Goal: Book appointment/travel/reservation

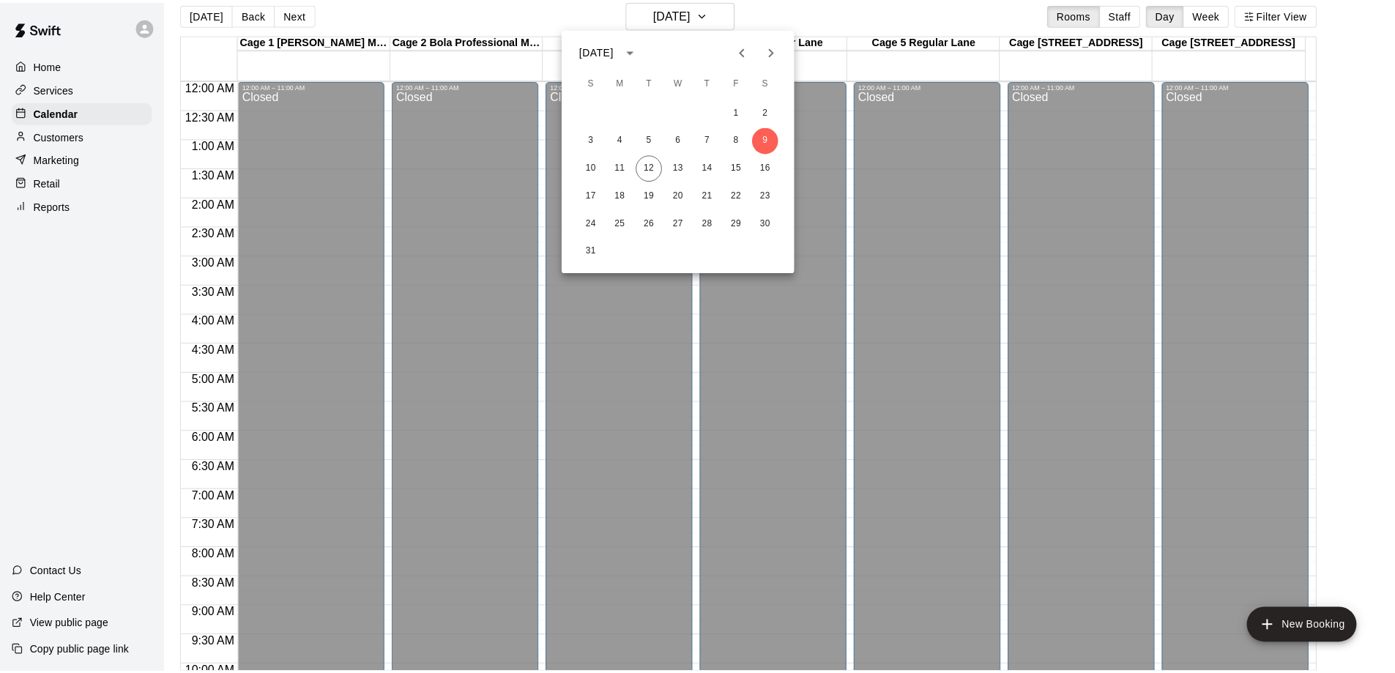
scroll to position [742, 0]
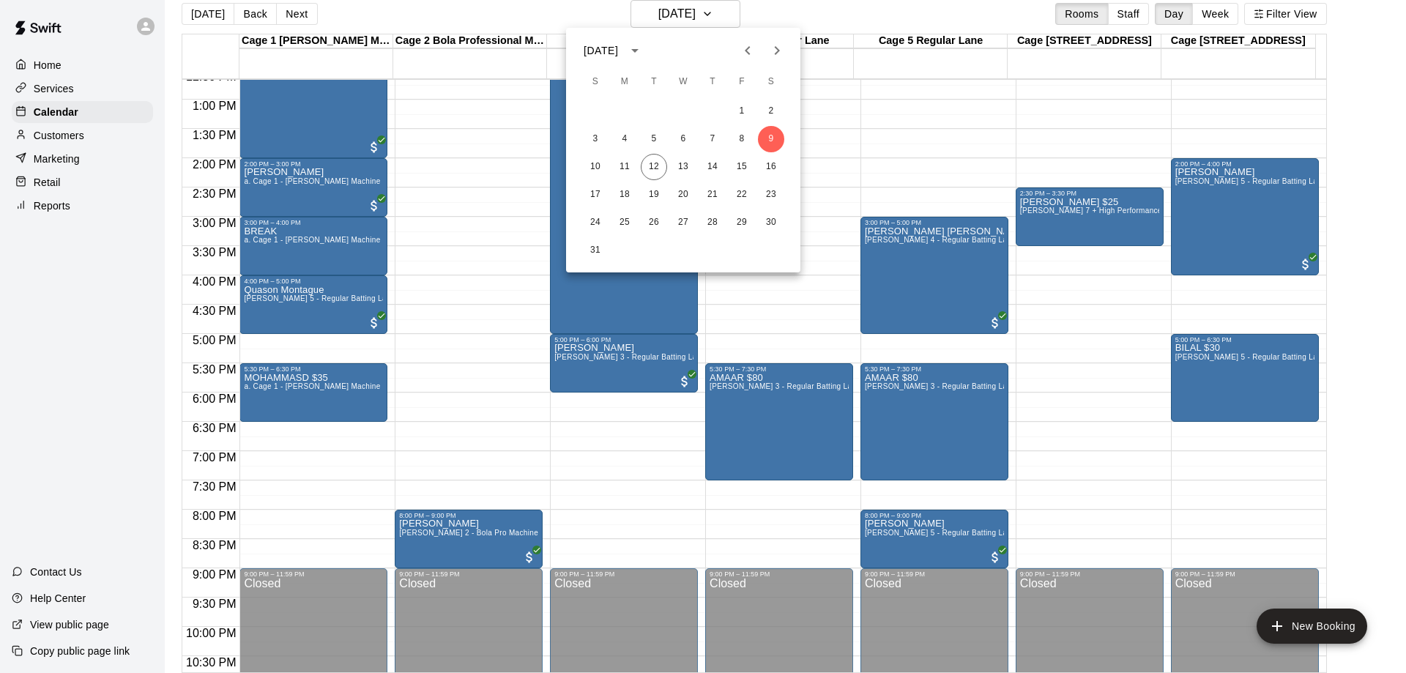
click at [837, 23] on div at bounding box center [703, 336] width 1406 height 673
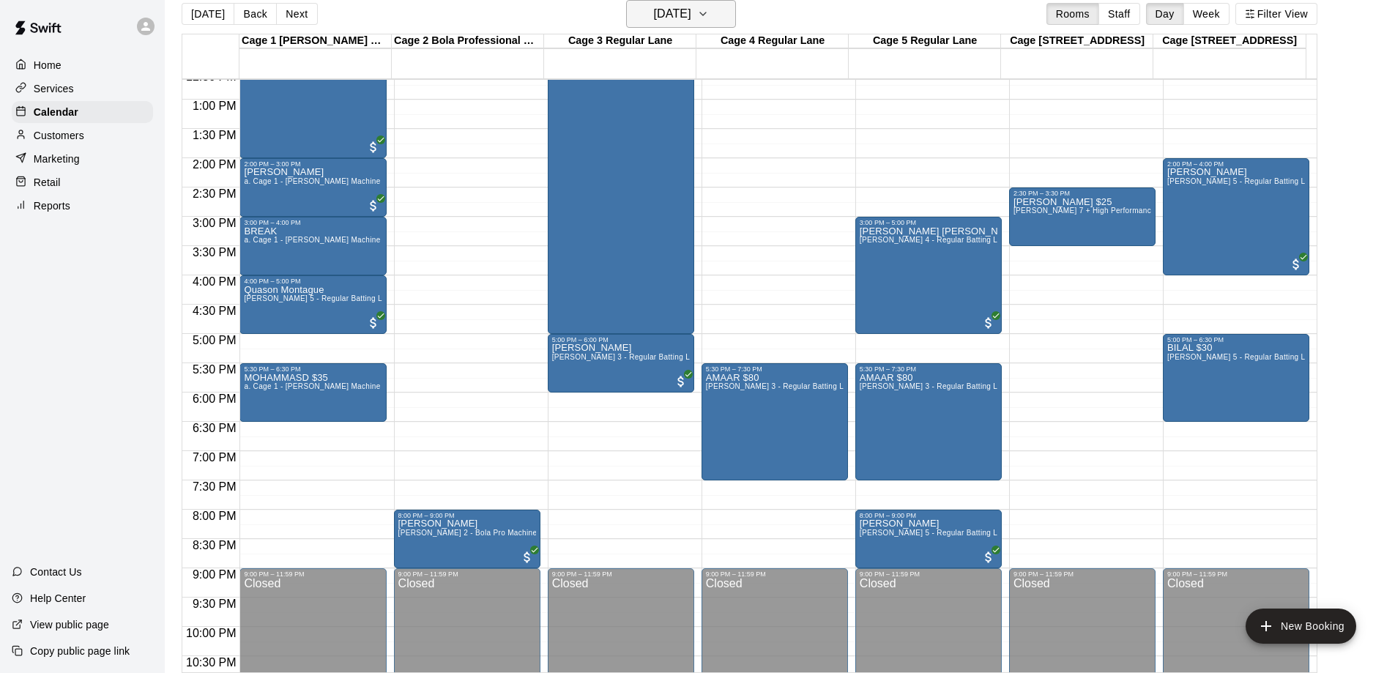
click at [721, 21] on button "[DATE]" at bounding box center [681, 14] width 110 height 28
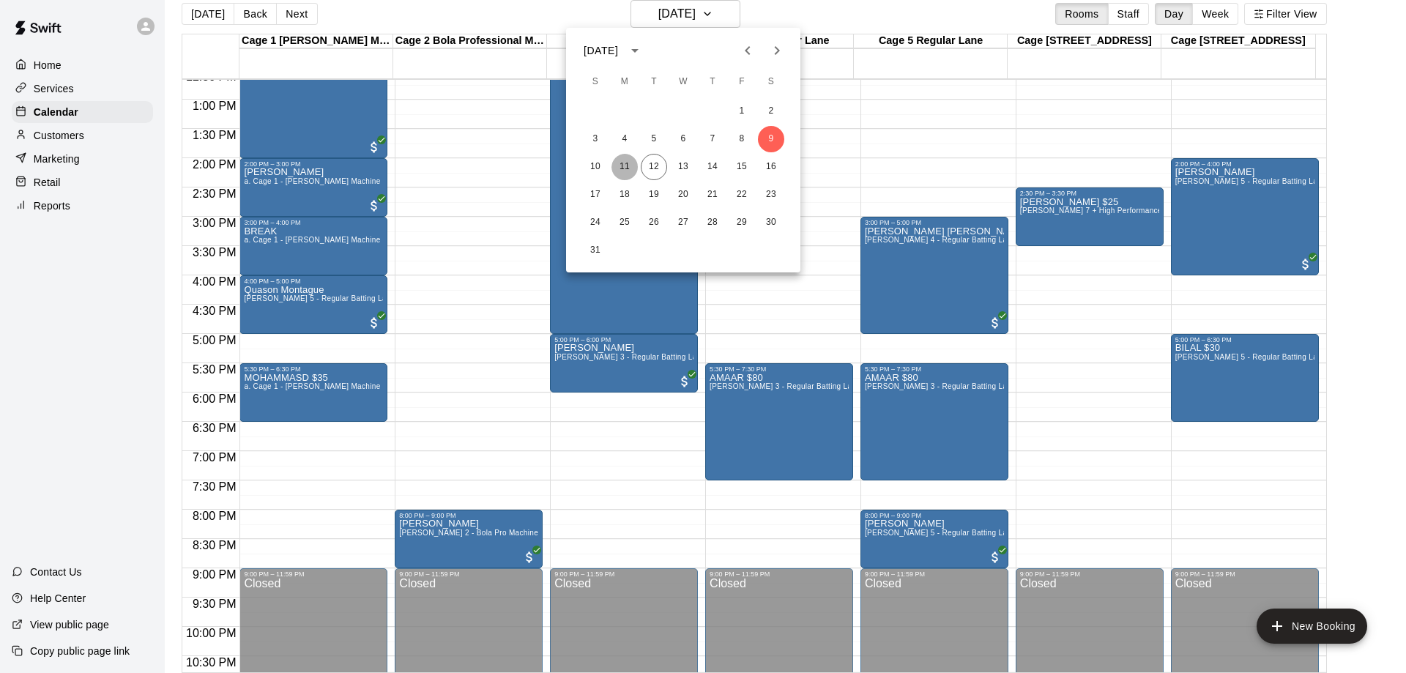
click at [616, 162] on button "11" at bounding box center [624, 167] width 26 height 26
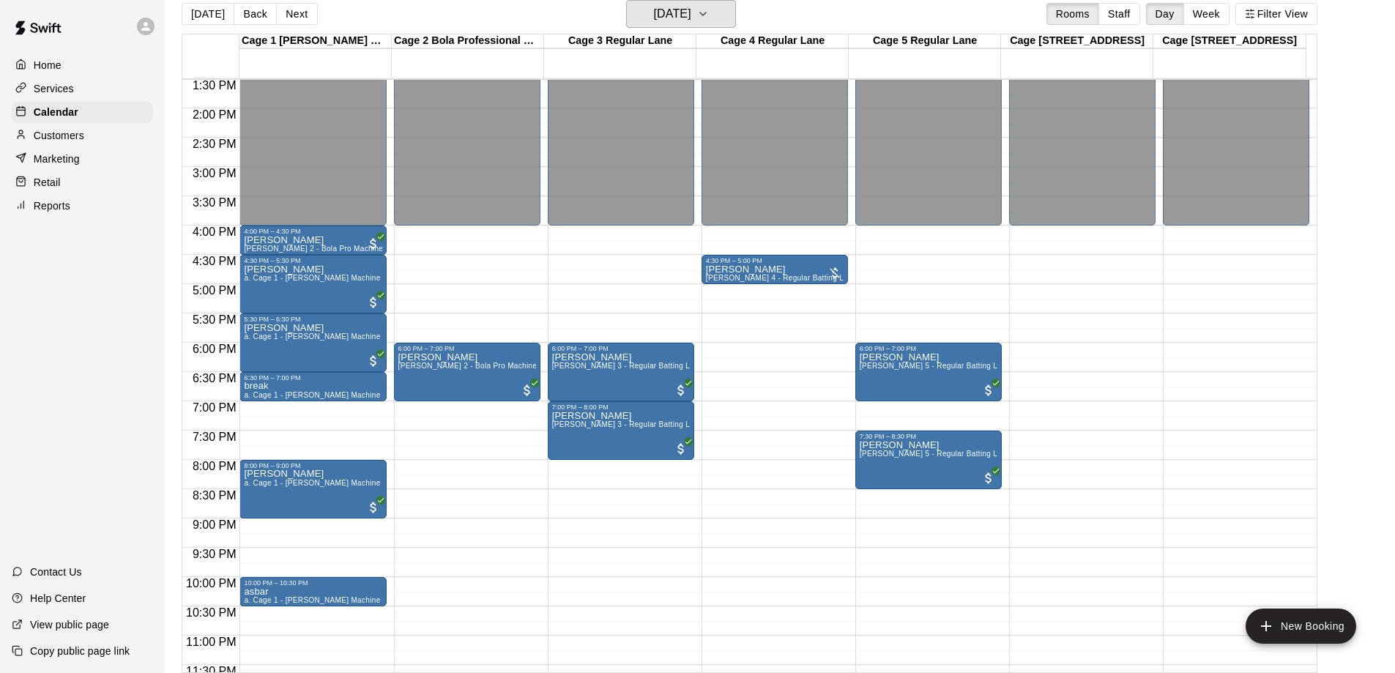
scroll to position [815, 0]
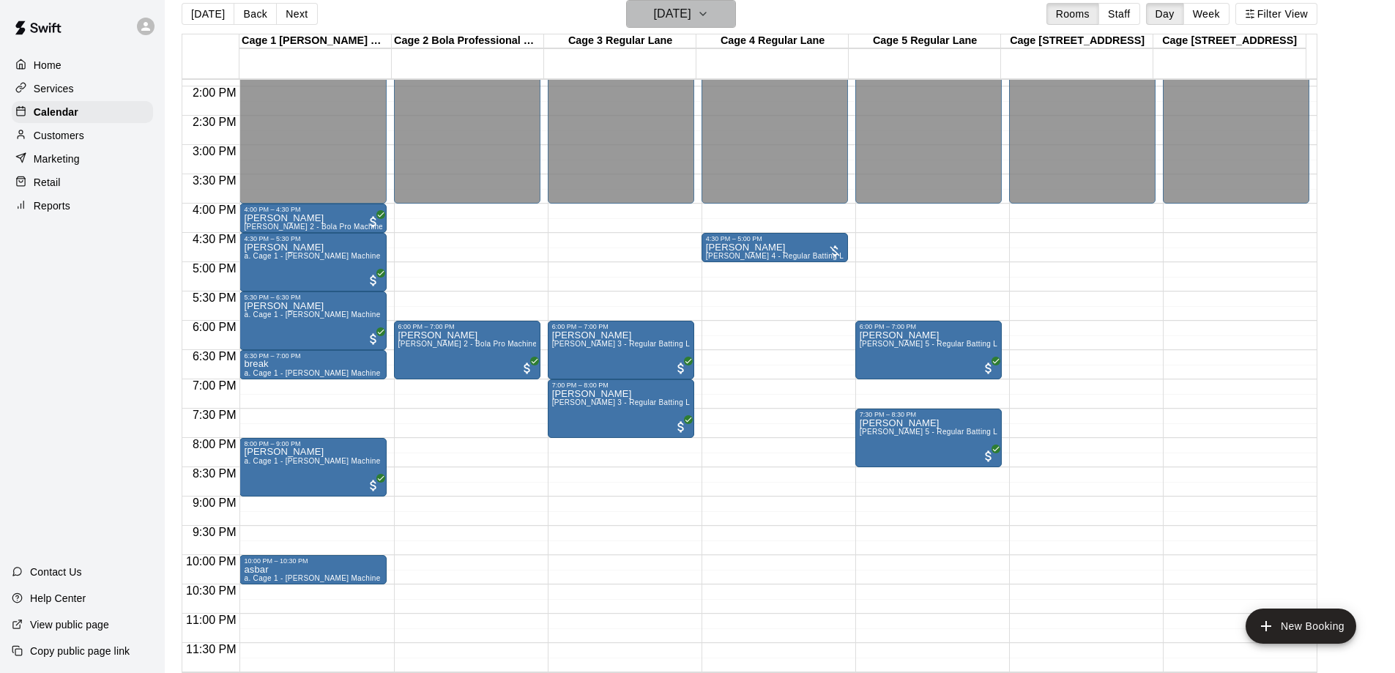
click at [679, 16] on h6 "[DATE]" at bounding box center [672, 14] width 37 height 21
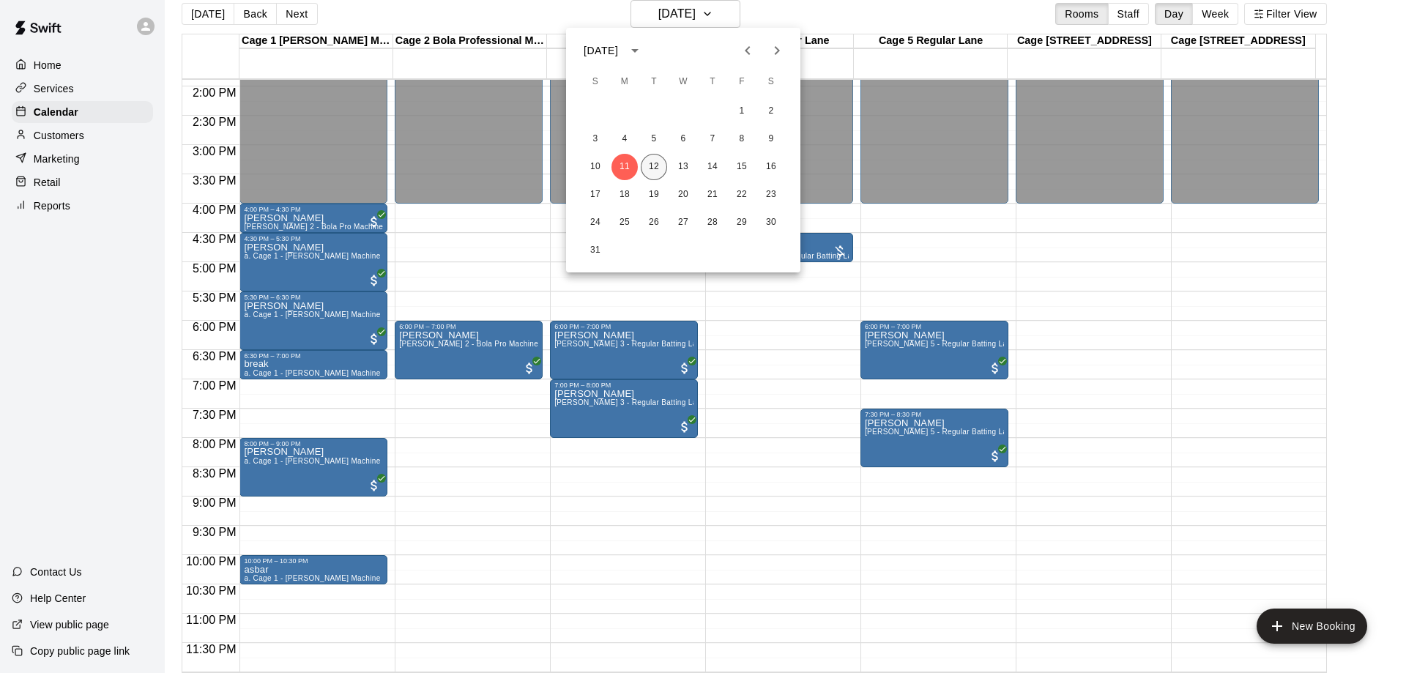
click at [653, 171] on button "12" at bounding box center [654, 167] width 26 height 26
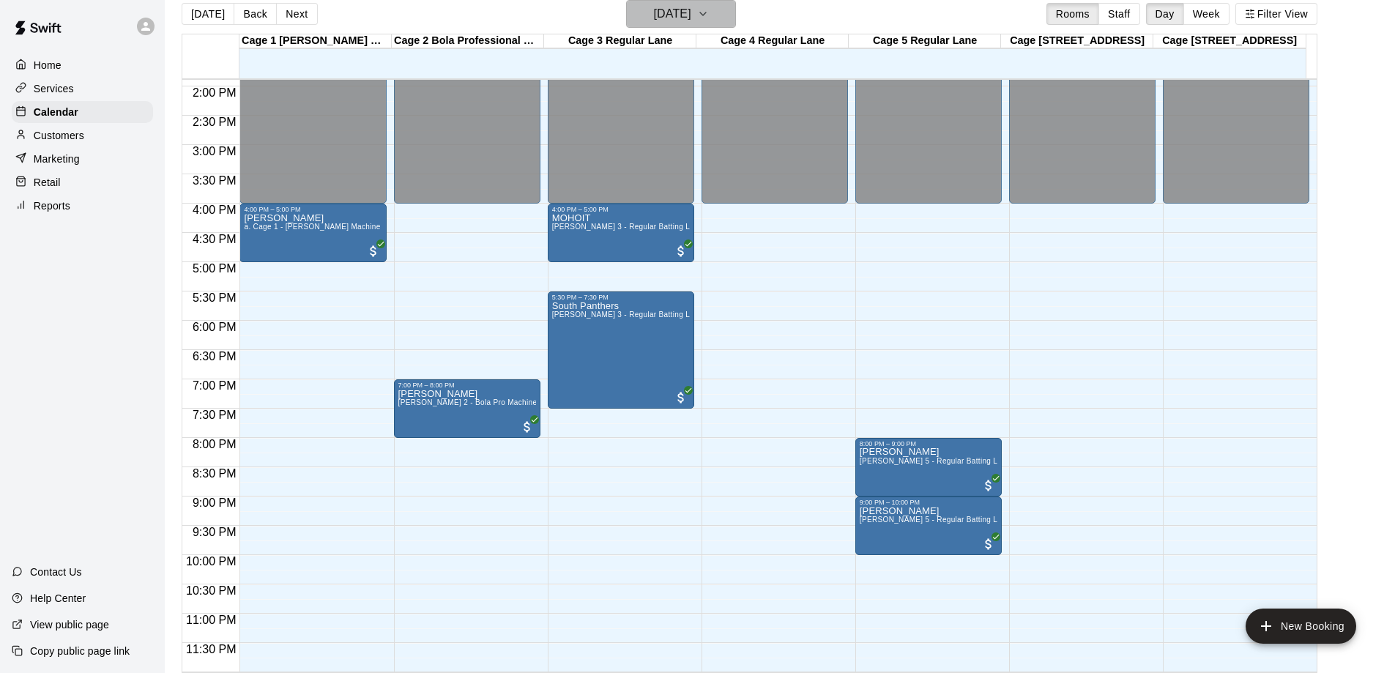
click at [691, 10] on h6 "[DATE]" at bounding box center [672, 14] width 37 height 21
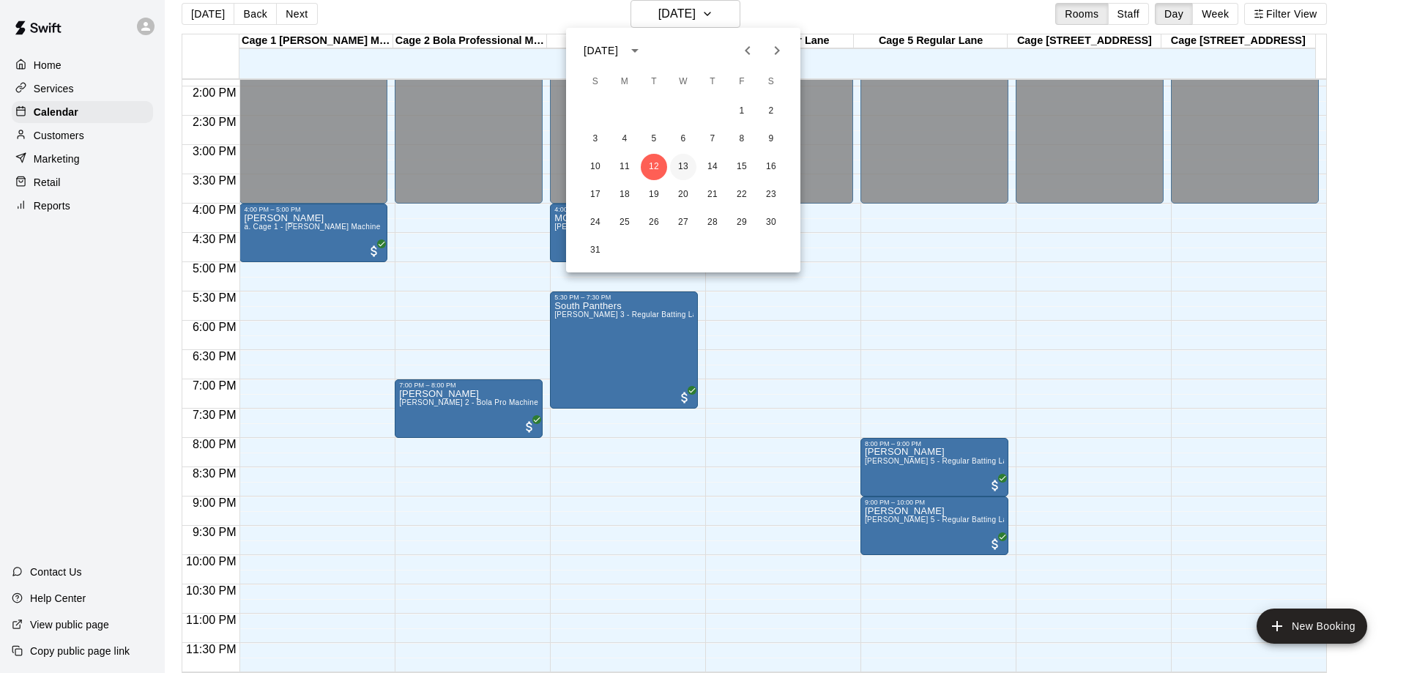
click at [684, 165] on button "13" at bounding box center [683, 167] width 26 height 26
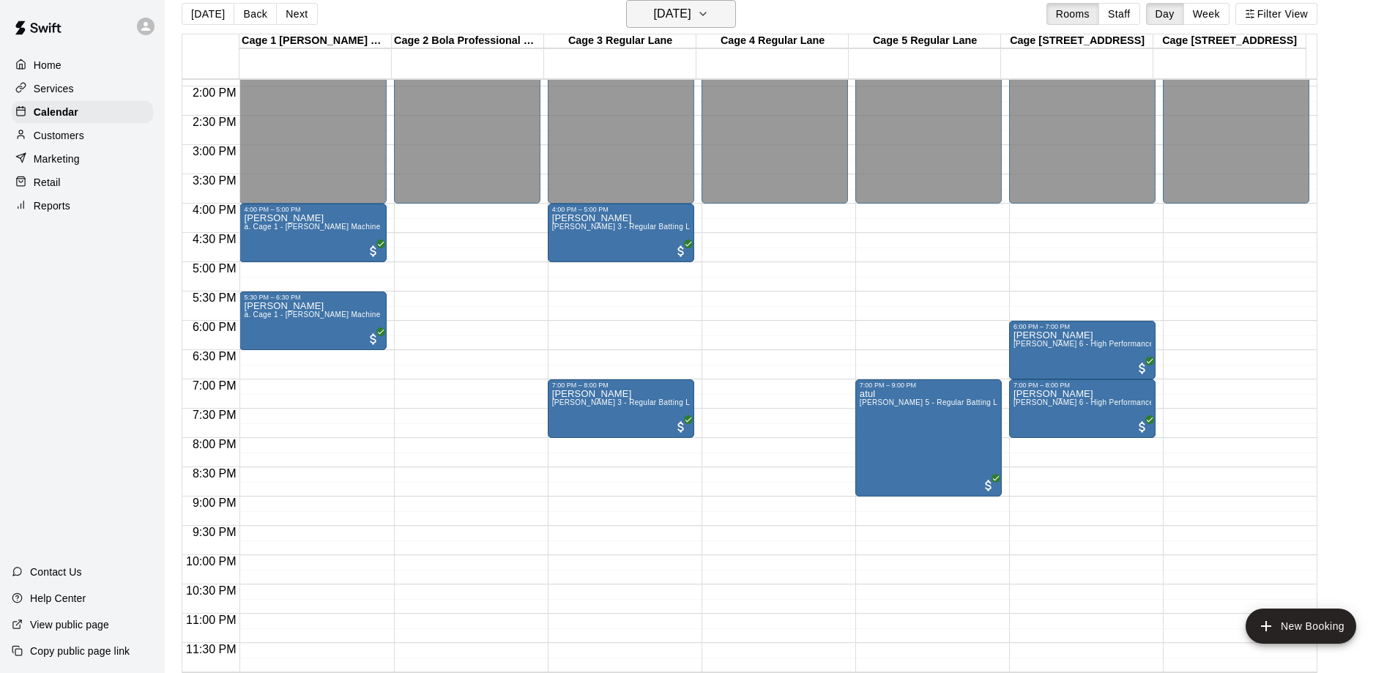
click at [691, 8] on h6 "[DATE]" at bounding box center [672, 14] width 37 height 21
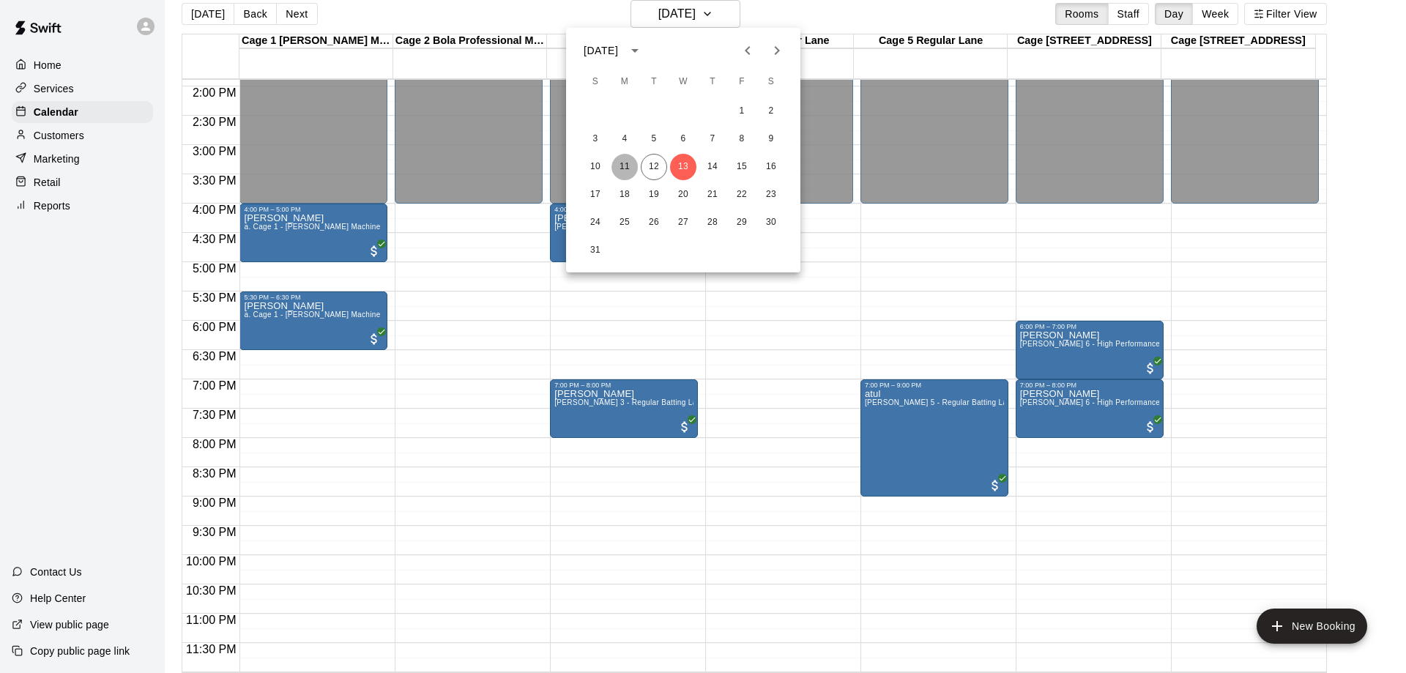
click at [626, 168] on button "11" at bounding box center [624, 167] width 26 height 26
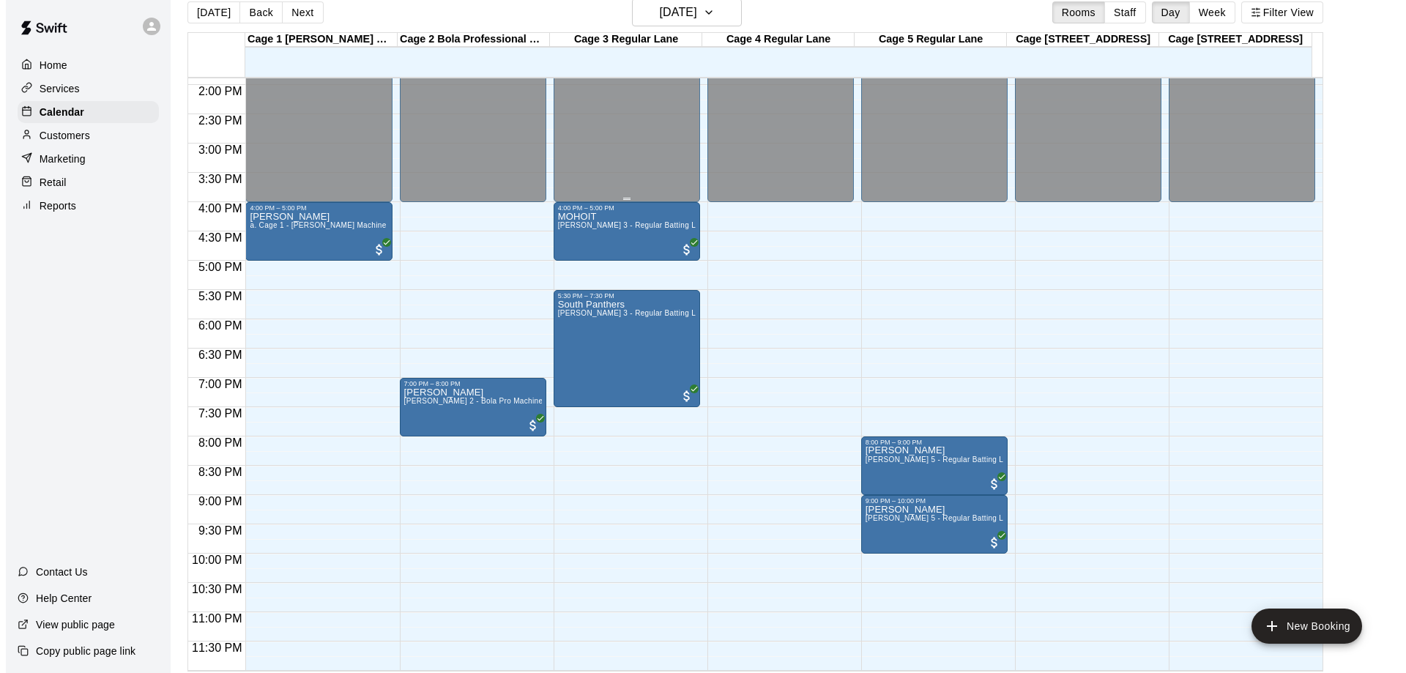
scroll to position [23, 0]
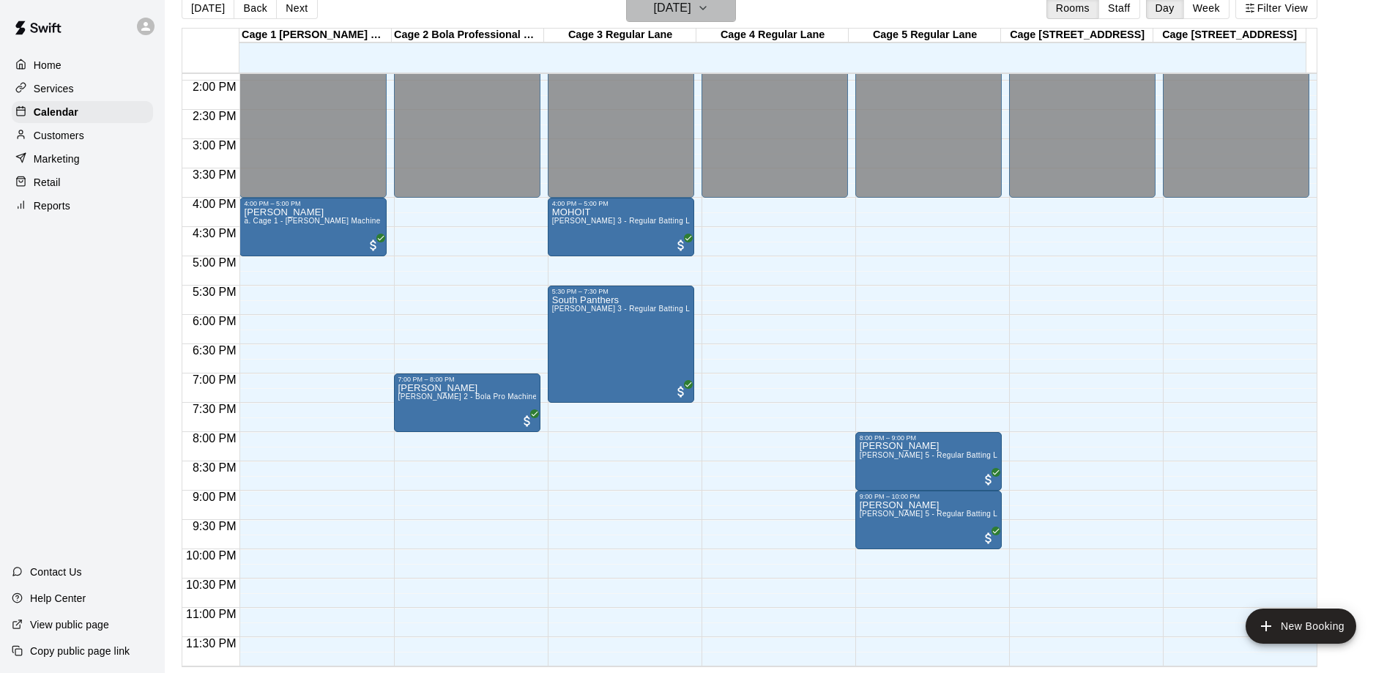
click at [654, 16] on h6 "[DATE]" at bounding box center [672, 8] width 37 height 21
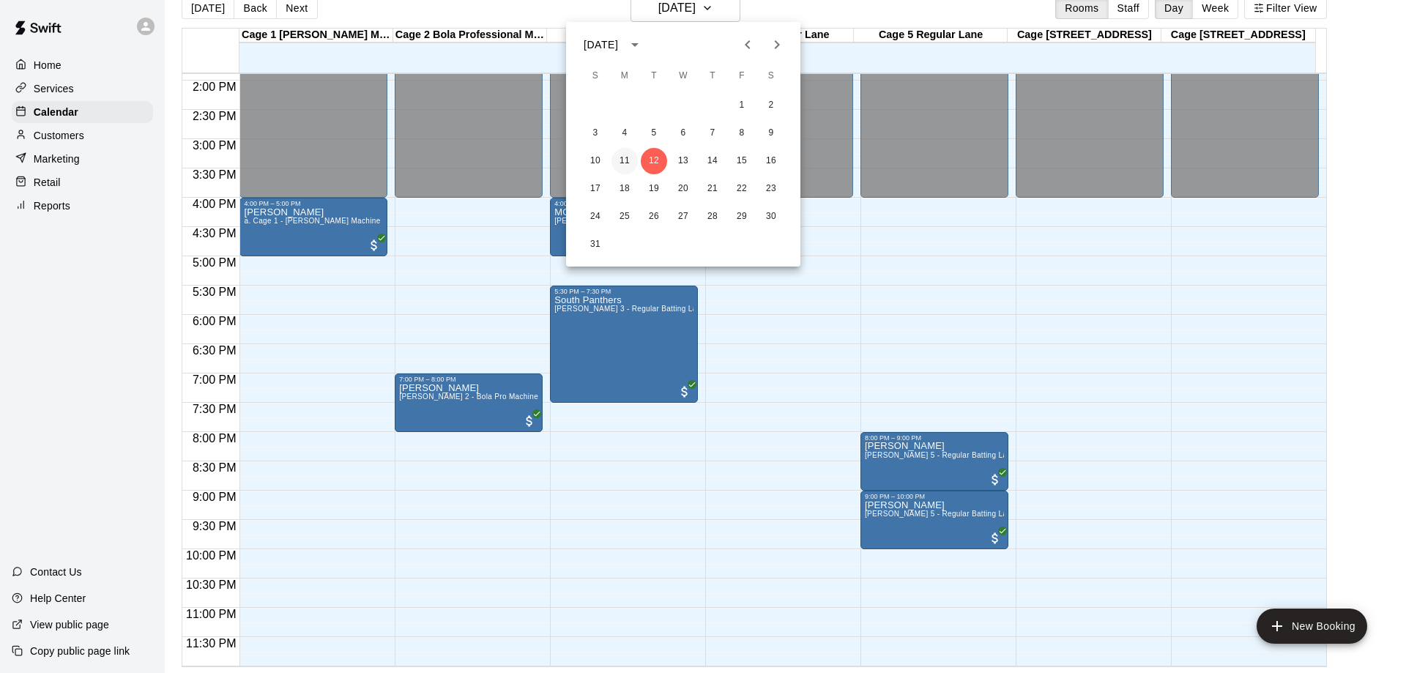
click at [619, 157] on button "11" at bounding box center [624, 161] width 26 height 26
